Goal: Task Accomplishment & Management: Use online tool/utility

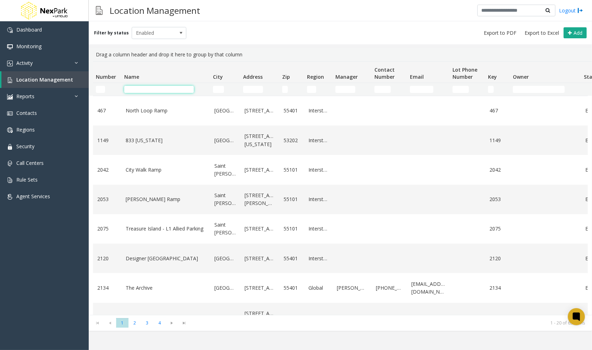
click at [173, 88] on input "Name Filter" at bounding box center [159, 89] width 70 height 7
type input "****"
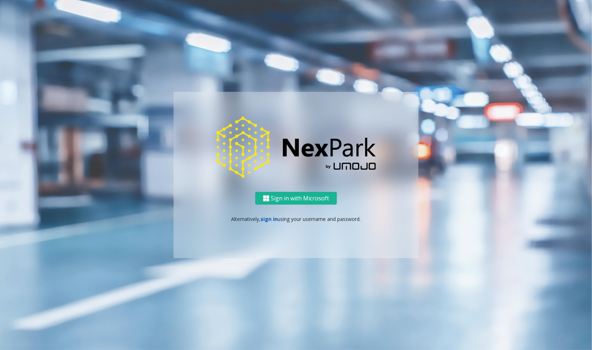
click at [269, 219] on link "sign in" at bounding box center [269, 219] width 17 height 7
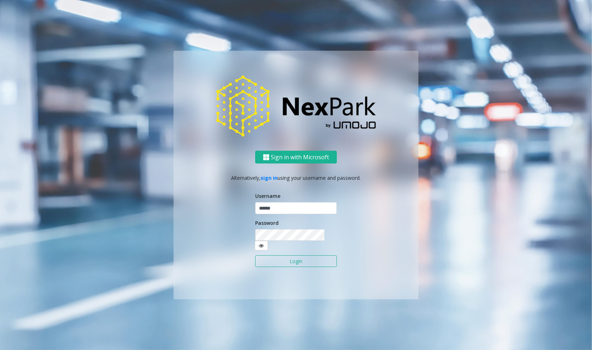
click at [290, 256] on button "Login" at bounding box center [296, 262] width 82 height 12
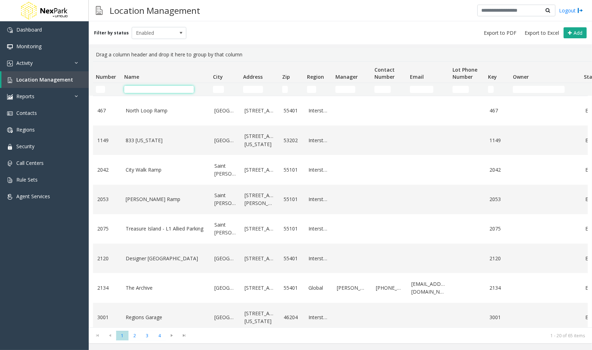
click at [165, 89] on input "Name Filter" at bounding box center [159, 89] width 70 height 7
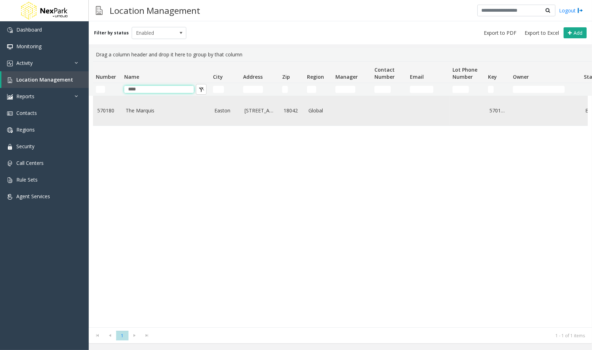
type input "****"
click at [187, 117] on td "The Marquis" at bounding box center [165, 110] width 89 height 29
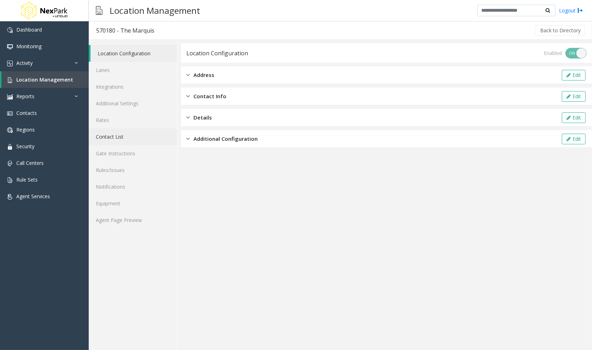
click at [130, 134] on link "Contact List" at bounding box center [133, 137] width 88 height 17
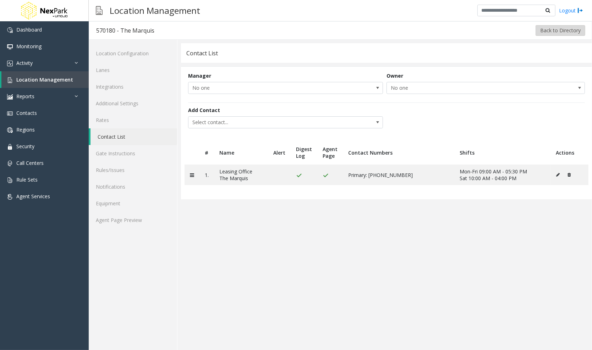
click at [540, 28] on button "Back to Directory" at bounding box center [561, 30] width 50 height 11
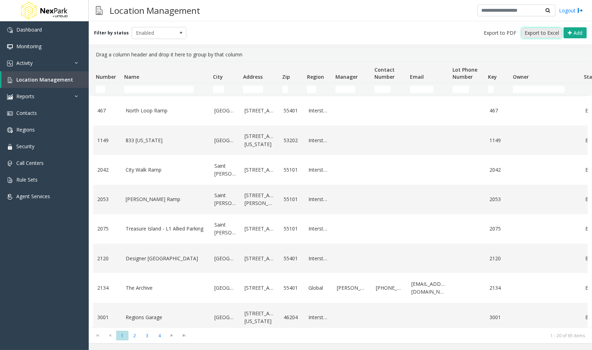
click at [532, 37] on span "Export to Excel" at bounding box center [542, 32] width 34 height 7
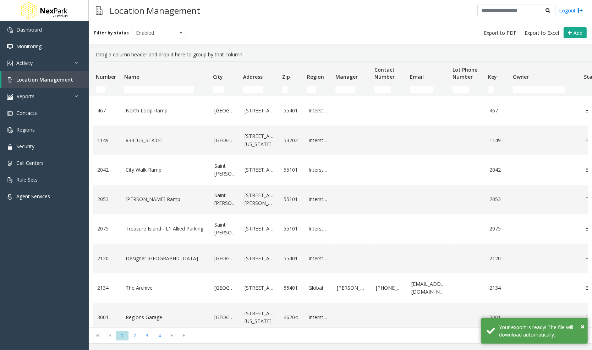
click at [349, 14] on div "Location Management Logout" at bounding box center [341, 10] width 504 height 21
